Goal: Check status: Check status

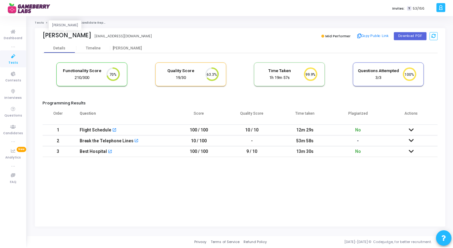
scroll to position [13, 16]
click at [59, 47] on div "Details" at bounding box center [60, 48] width 12 height 5
click at [41, 22] on link "Tests" at bounding box center [39, 22] width 9 height 4
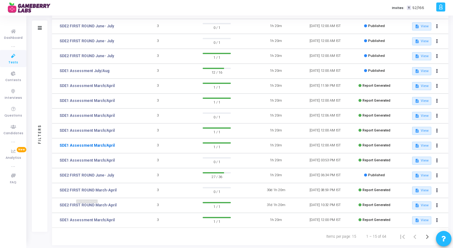
scroll to position [83, 0]
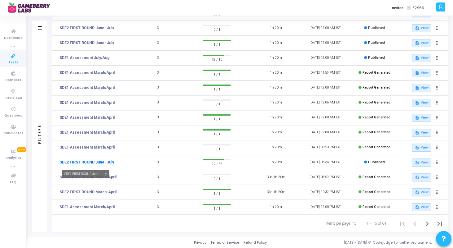
click at [94, 160] on link "SDE2 FIRST ROUND June- July" at bounding box center [87, 162] width 55 height 6
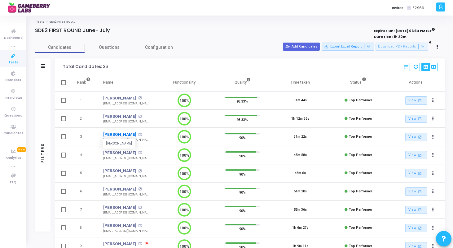
click at [128, 133] on link "[PERSON_NAME]" at bounding box center [119, 134] width 33 height 6
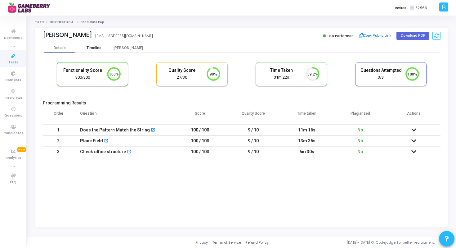
click at [101, 45] on div "Timeline" at bounding box center [94, 47] width 34 height 9
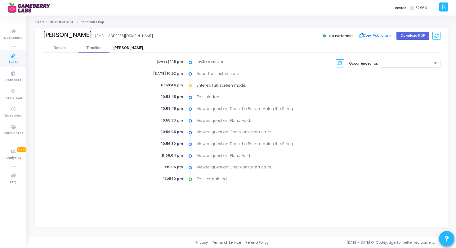
click at [125, 50] on div "[PERSON_NAME]" at bounding box center [128, 48] width 34 height 5
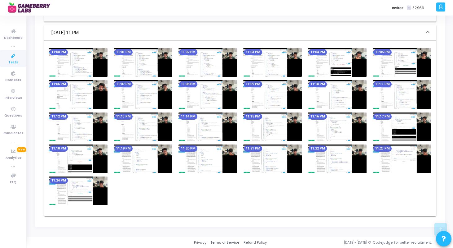
scroll to position [336, 0]
